Goal: Book appointment/travel/reservation

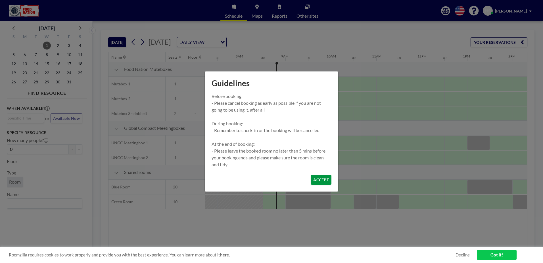
scroll to position [0, 364]
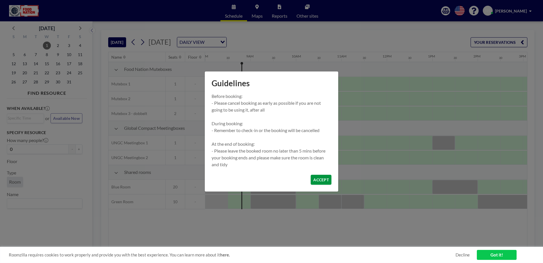
click at [313, 177] on button "ACCEPT" at bounding box center [321, 179] width 21 height 10
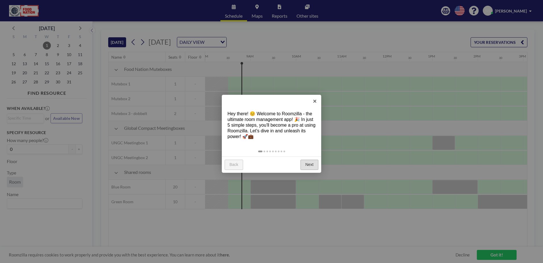
click at [311, 164] on link "Next" at bounding box center [310, 164] width 18 height 10
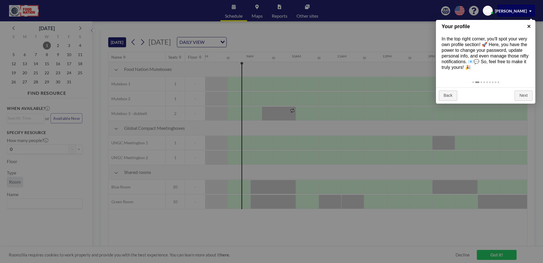
click at [527, 26] on link "×" at bounding box center [529, 26] width 13 height 13
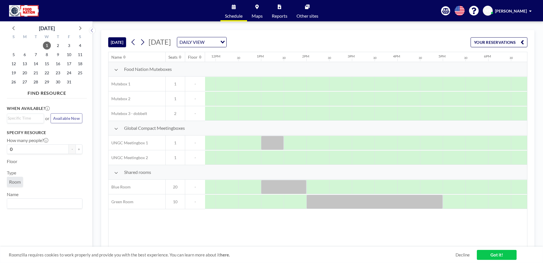
scroll to position [0, 550]
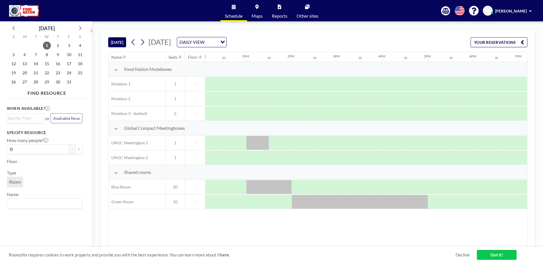
click at [15, 182] on span "Room" at bounding box center [15, 181] width 12 height 5
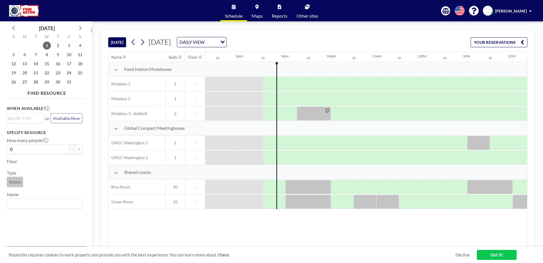
scroll to position [0, 364]
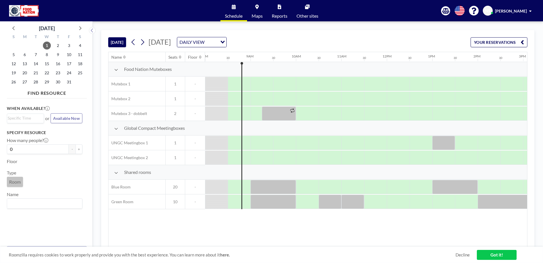
click at [15, 182] on span "Room" at bounding box center [15, 181] width 12 height 5
click at [225, 41] on icon "Search for option" at bounding box center [223, 42] width 4 height 3
click at [308, 115] on div at bounding box center [307, 113] width 23 height 14
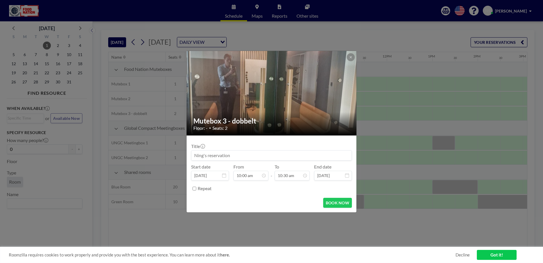
scroll to position [212, 0]
click at [349, 56] on button at bounding box center [351, 57] width 8 height 8
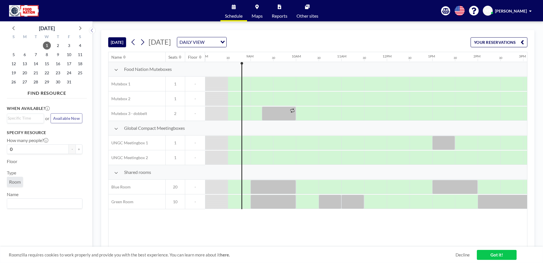
click at [315, 34] on div "[DATE] [DATE] DAILY VIEW Loading... YOUR RESERVATIONS" at bounding box center [317, 41] width 419 height 22
